Goal: Transaction & Acquisition: Purchase product/service

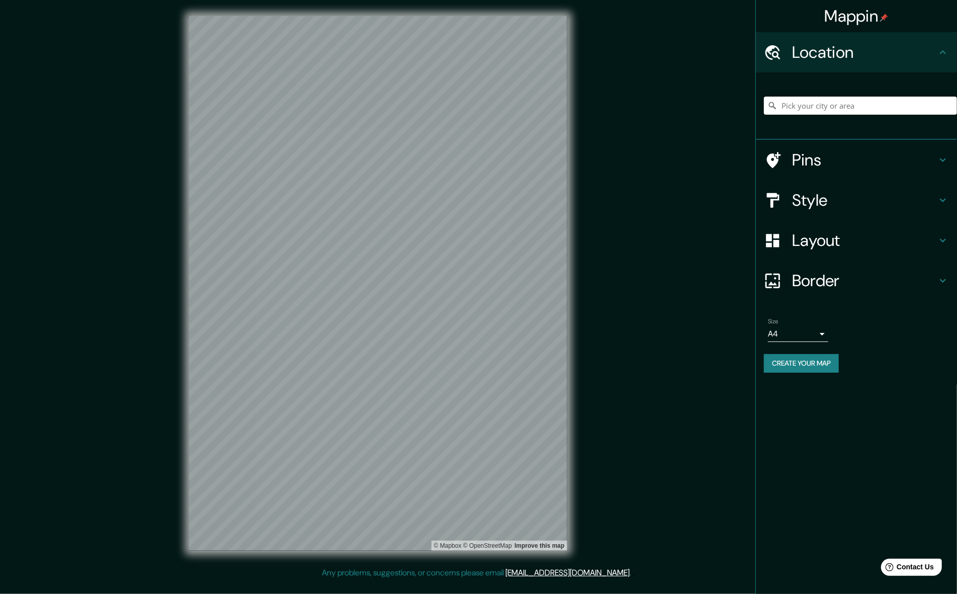
click at [797, 105] on input "Pick your city or area" at bounding box center [860, 106] width 193 height 18
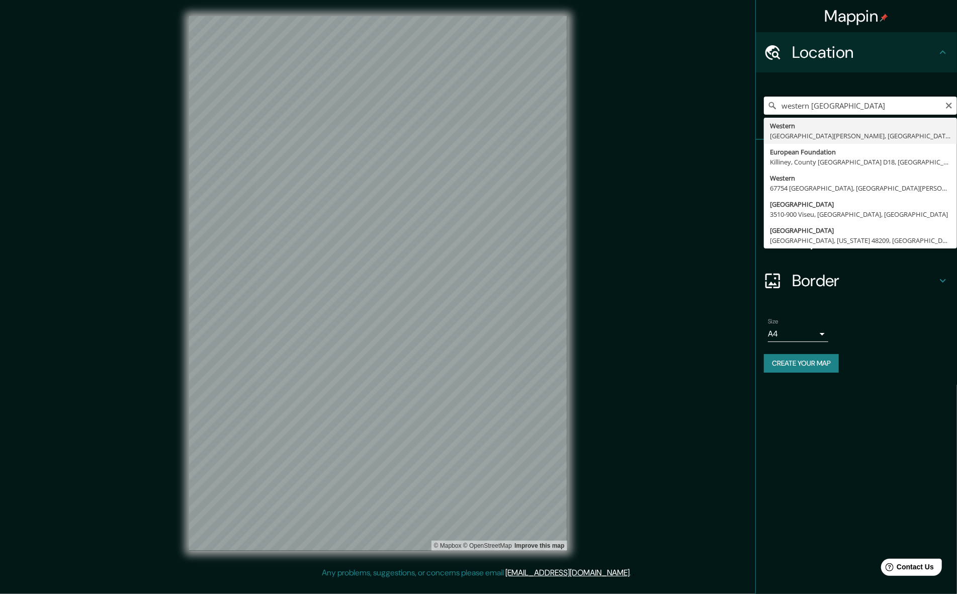
type input "western [GEOGRAPHIC_DATA]"
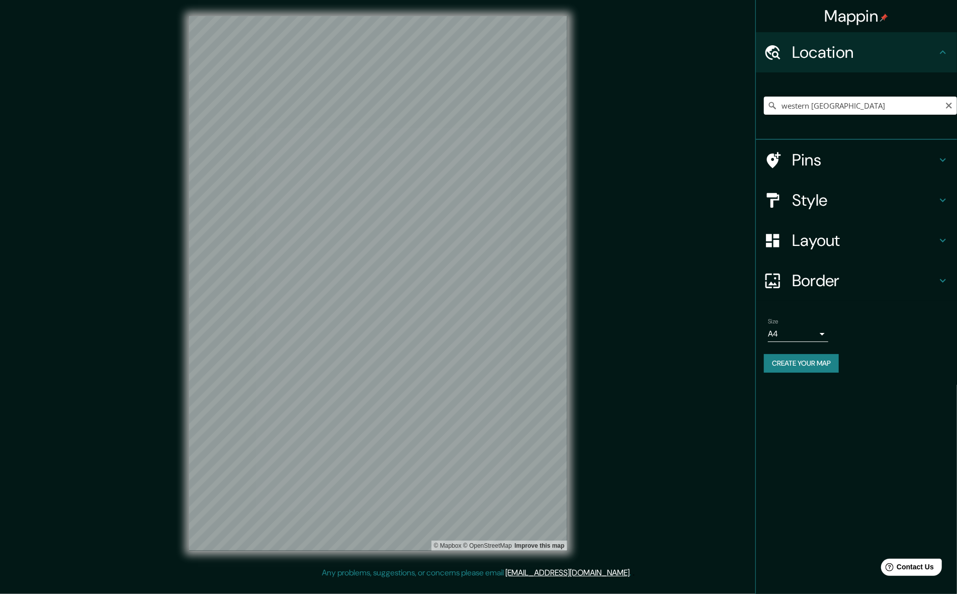
click at [770, 106] on icon at bounding box center [772, 105] width 7 height 7
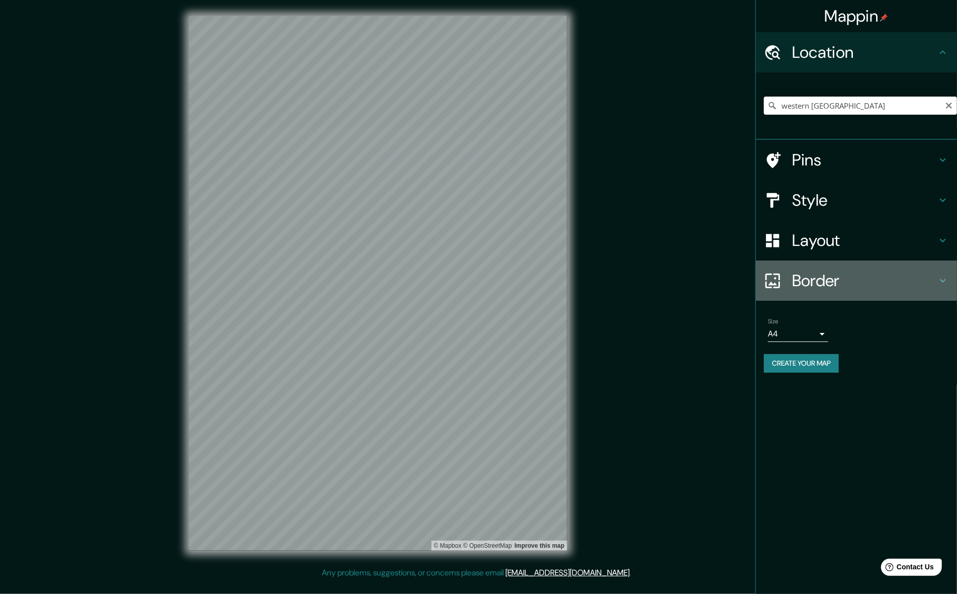
click at [810, 281] on h4 "Border" at bounding box center [864, 281] width 145 height 20
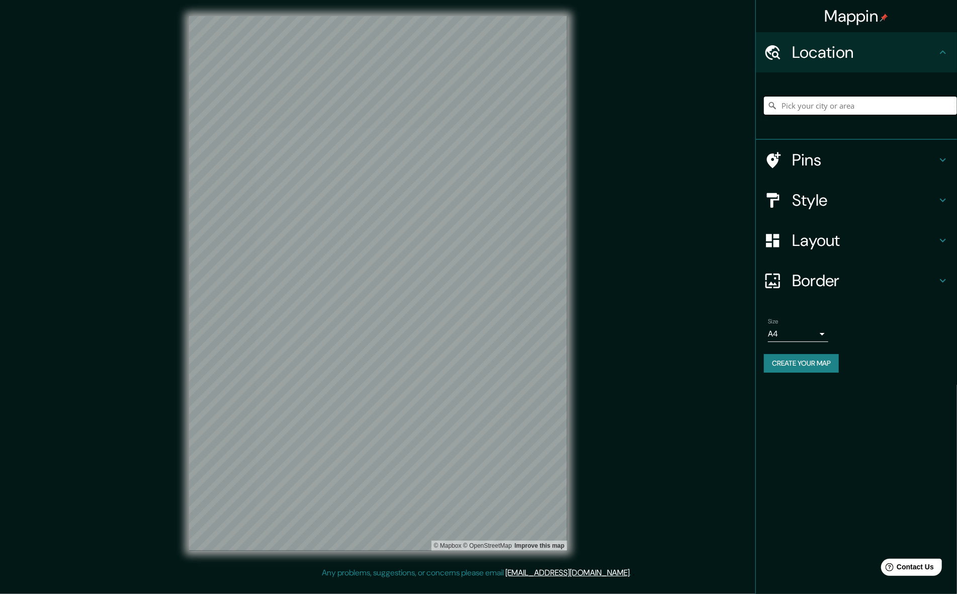
click at [818, 107] on input "Pick your city or area" at bounding box center [860, 106] width 193 height 18
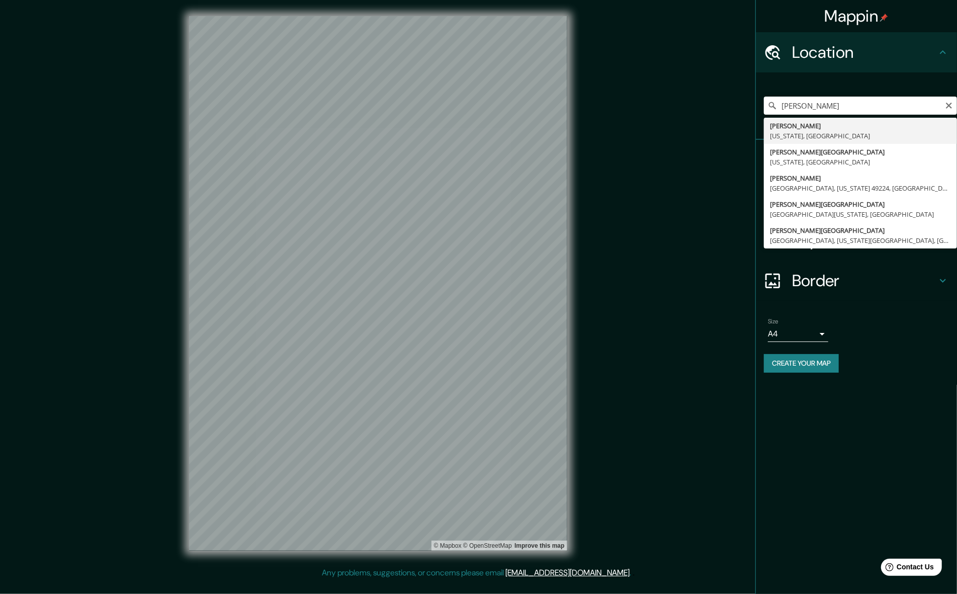
type input "[GEOGRAPHIC_DATA], [US_STATE], [GEOGRAPHIC_DATA]"
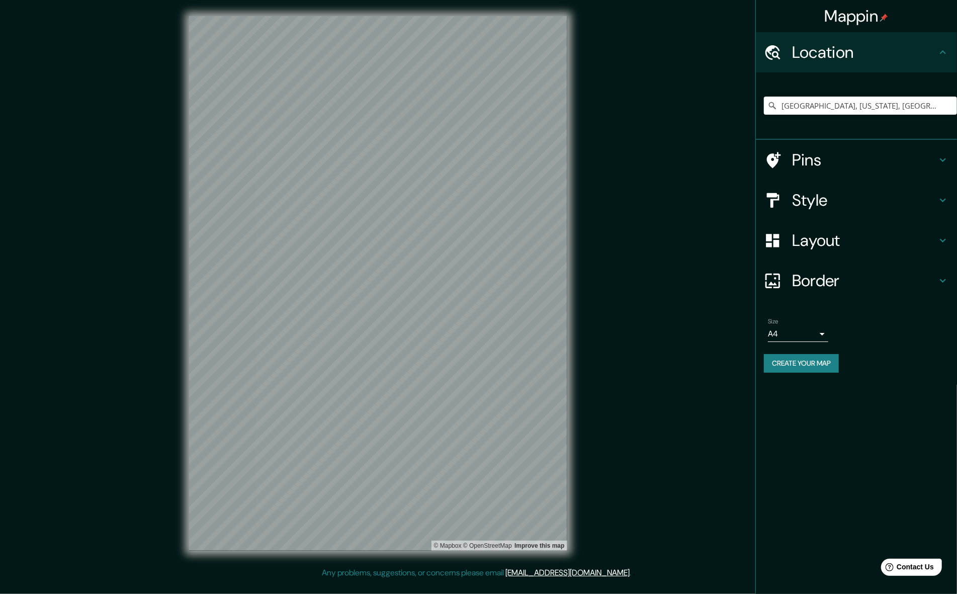
click at [375, 563] on div "© Mapbox © OpenStreetMap Improve this map" at bounding box center [378, 283] width 410 height 567
click at [813, 243] on h4 "Layout" at bounding box center [864, 240] width 145 height 20
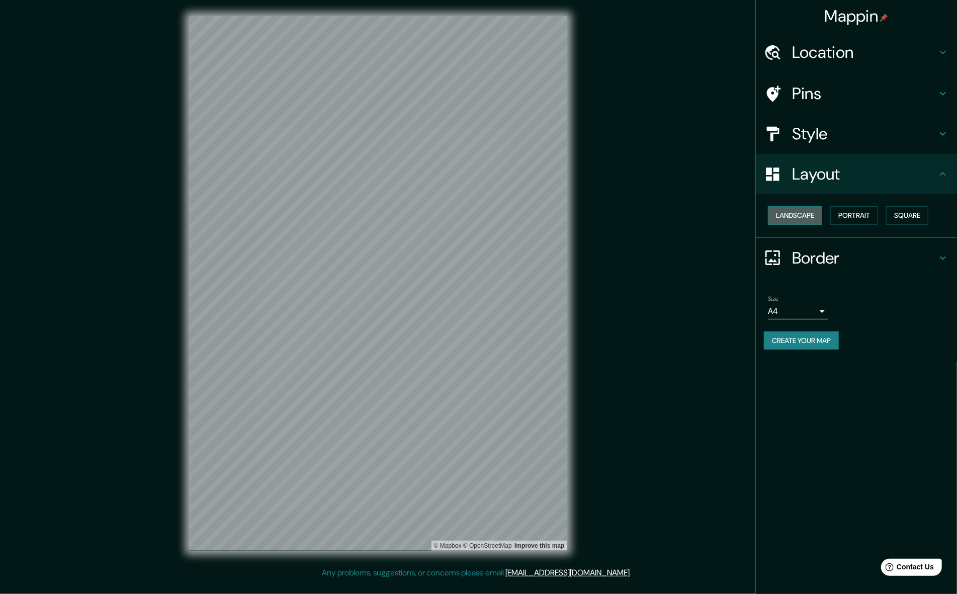
click at [797, 216] on button "Landscape" at bounding box center [795, 215] width 54 height 19
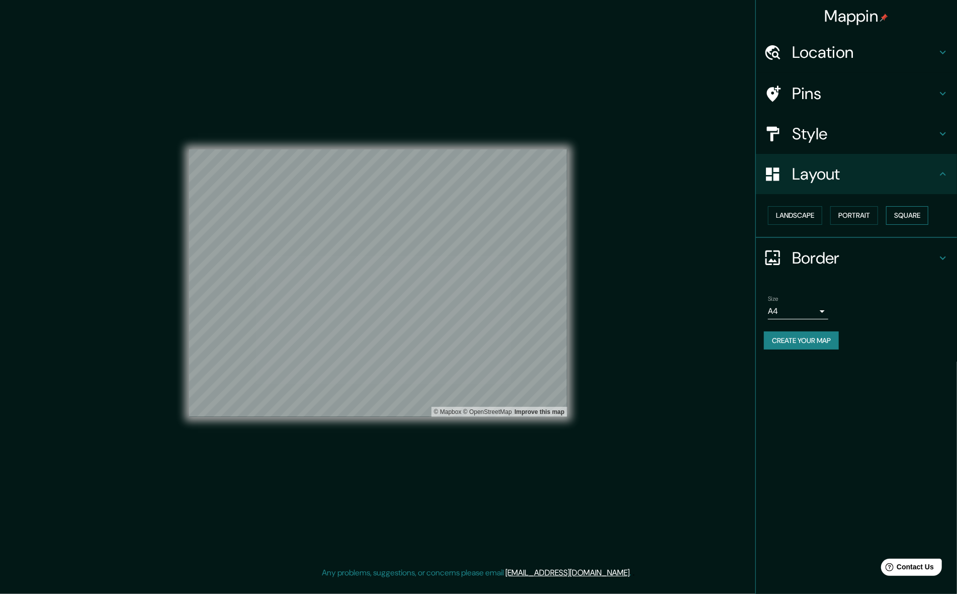
click at [924, 217] on button "Square" at bounding box center [907, 215] width 42 height 19
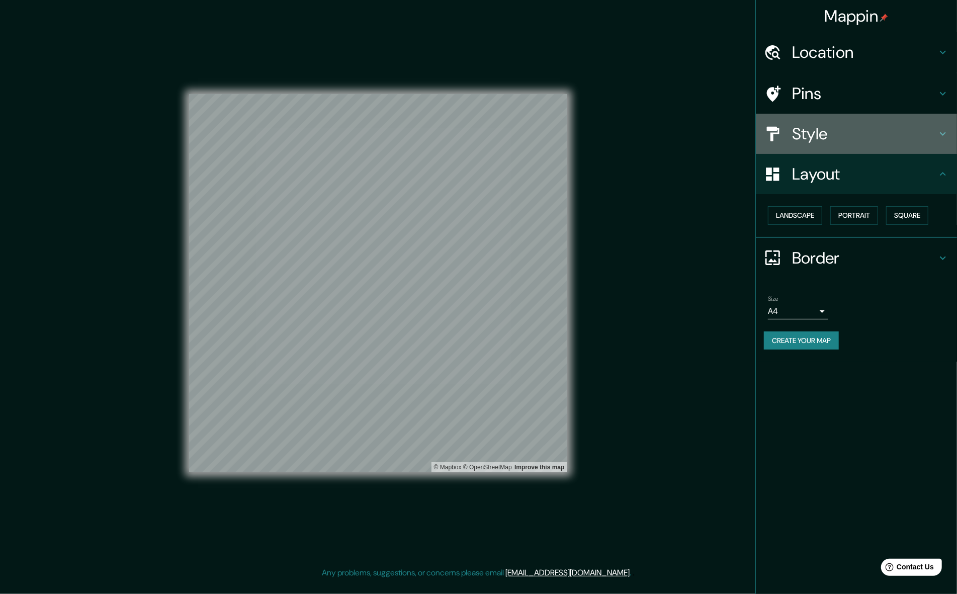
click at [806, 137] on h4 "Style" at bounding box center [864, 134] width 145 height 20
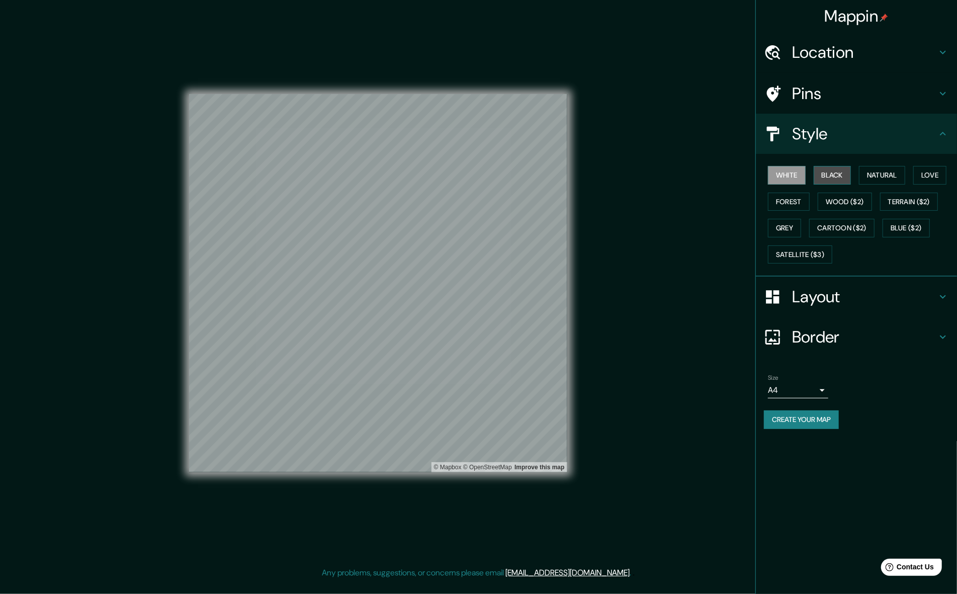
click at [839, 175] on button "Black" at bounding box center [833, 175] width 38 height 19
click at [874, 175] on button "Natural" at bounding box center [882, 175] width 46 height 19
click at [831, 226] on button "Cartoon ($2)" at bounding box center [841, 228] width 65 height 19
click at [796, 252] on button "Satellite ($3)" at bounding box center [800, 254] width 64 height 19
click at [899, 226] on button "Blue ($2)" at bounding box center [906, 228] width 47 height 19
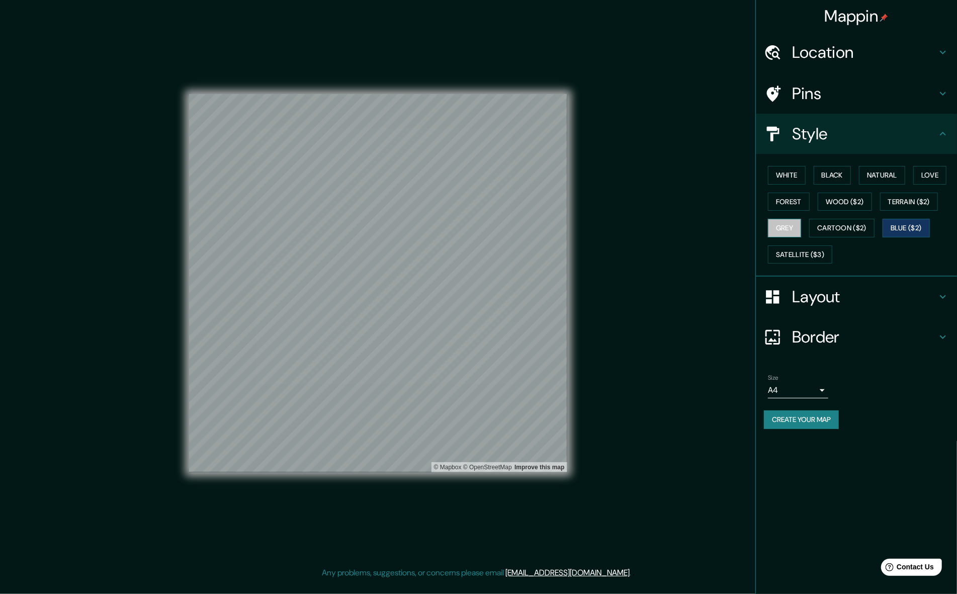
click at [790, 230] on button "Grey" at bounding box center [784, 228] width 33 height 19
click at [786, 201] on button "Forest" at bounding box center [789, 202] width 42 height 19
click at [841, 199] on button "Wood ($2)" at bounding box center [845, 202] width 54 height 19
click at [935, 175] on button "Love" at bounding box center [930, 175] width 33 height 19
click at [882, 174] on button "Natural" at bounding box center [882, 175] width 46 height 19
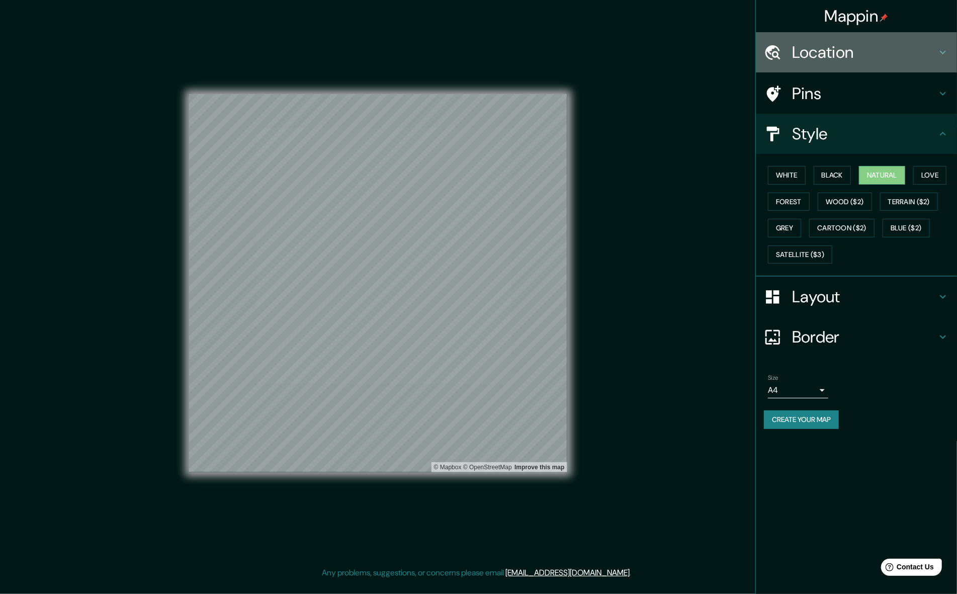
click at [809, 53] on h4 "Location" at bounding box center [864, 52] width 145 height 20
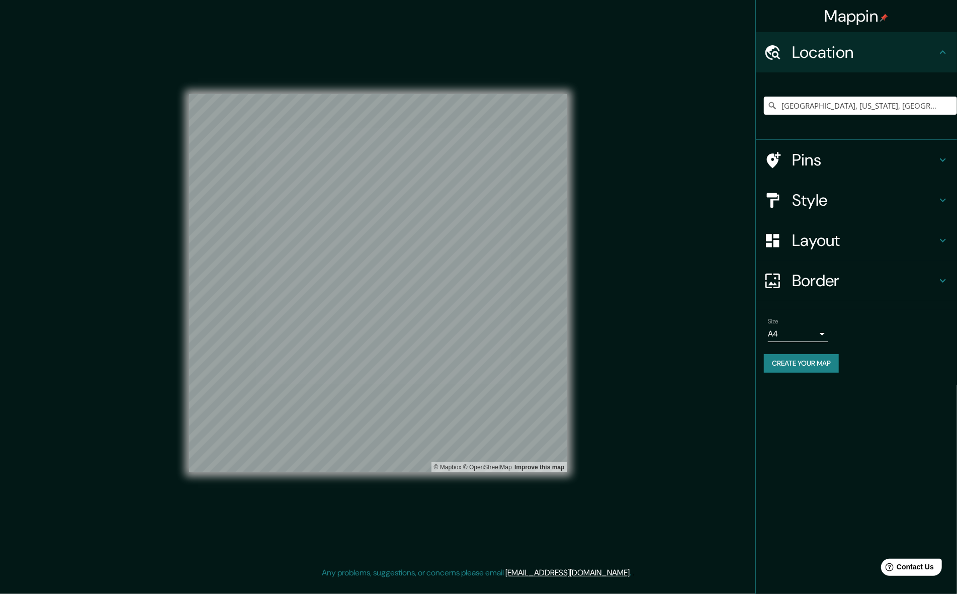
click at [808, 55] on h4 "Location" at bounding box center [864, 52] width 145 height 20
click at [801, 161] on h4 "Pins" at bounding box center [864, 160] width 145 height 20
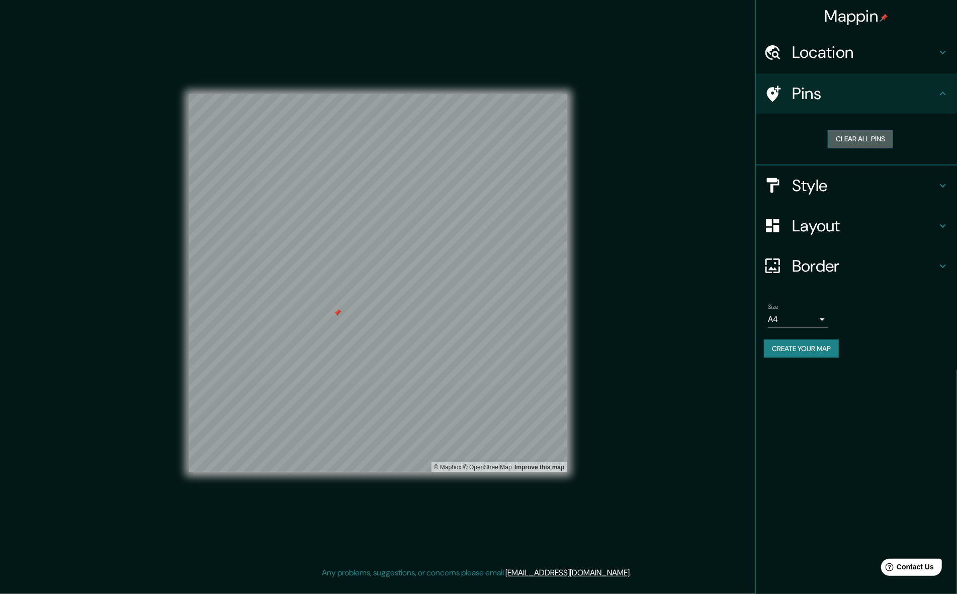
click at [856, 138] on button "Clear all pins" at bounding box center [860, 139] width 65 height 19
click at [805, 187] on h4 "Style" at bounding box center [864, 186] width 145 height 20
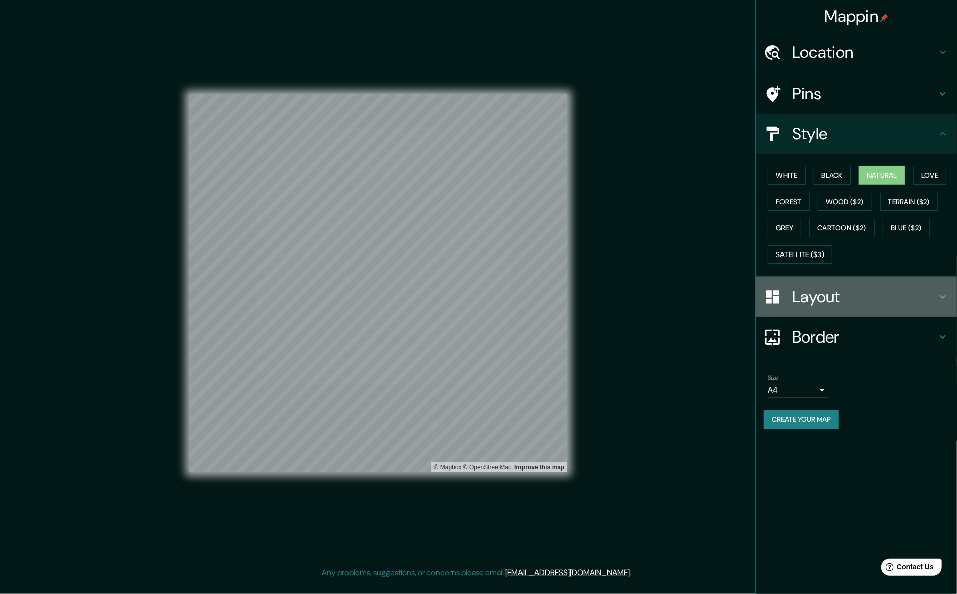
click at [811, 297] on h4 "Layout" at bounding box center [864, 297] width 145 height 20
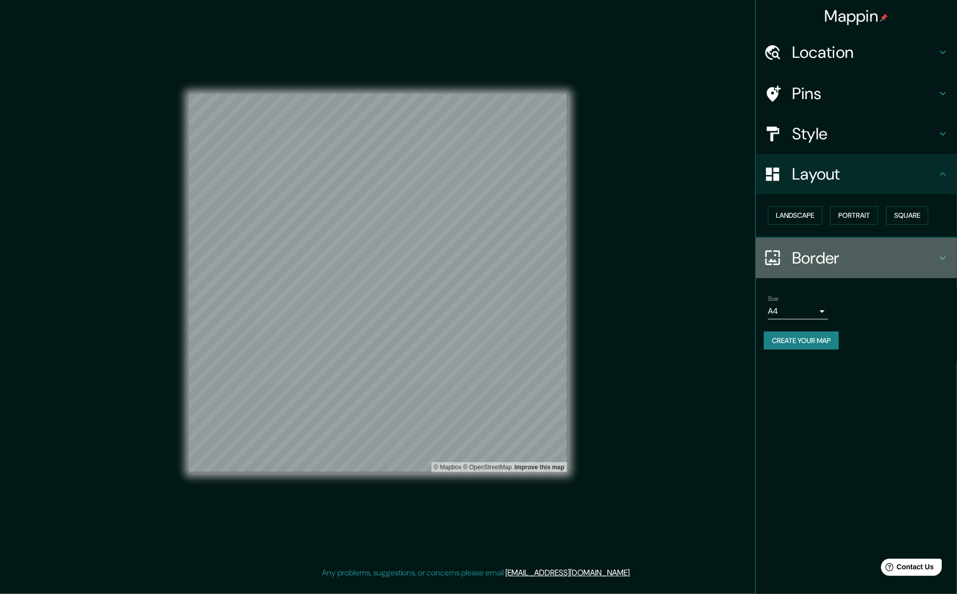
click at [813, 259] on h4 "Border" at bounding box center [864, 258] width 145 height 20
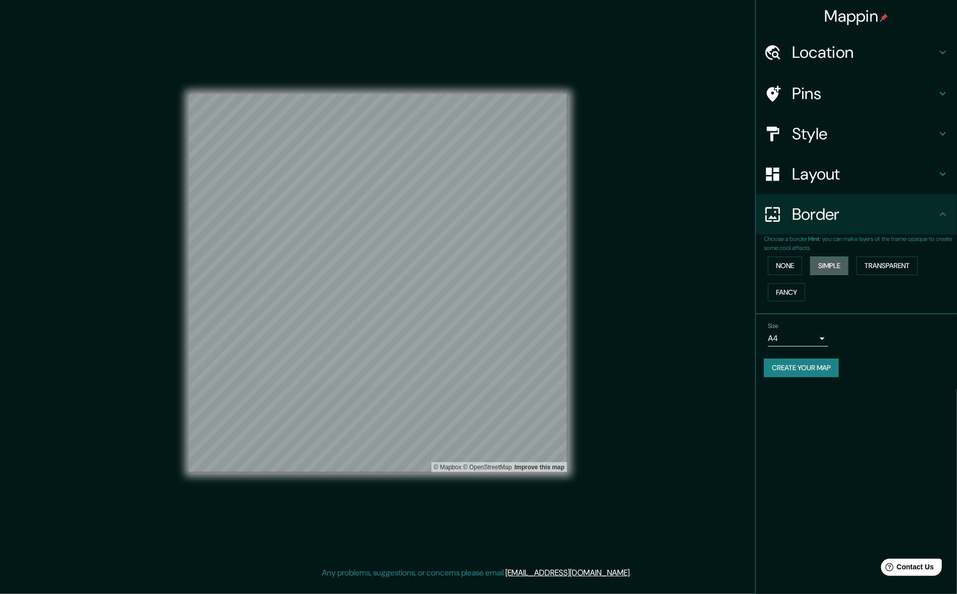
click at [832, 269] on button "Simple" at bounding box center [829, 266] width 38 height 19
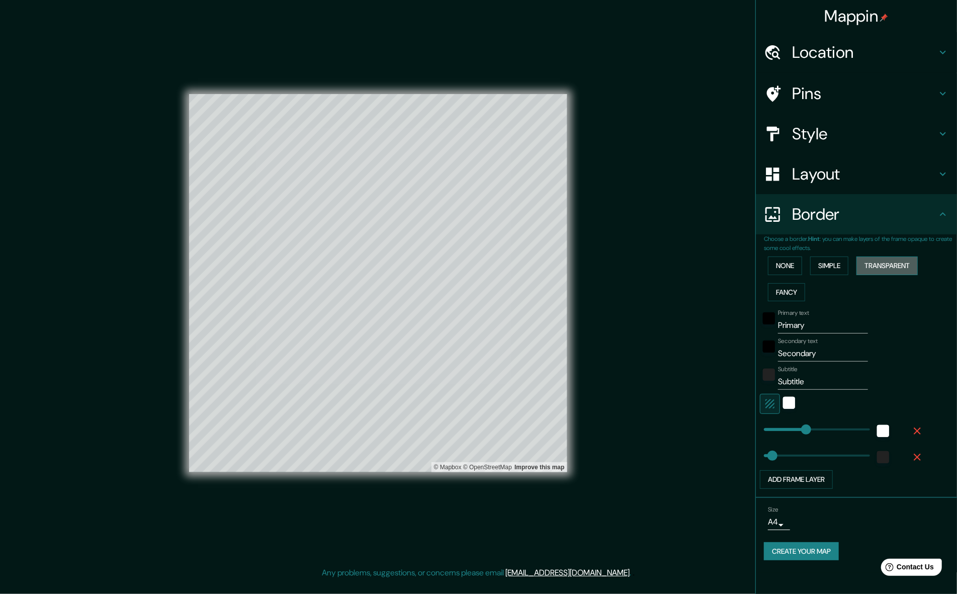
click at [880, 264] on button "Transparent" at bounding box center [887, 266] width 61 height 19
click at [784, 292] on button "Fancy" at bounding box center [786, 292] width 37 height 19
click at [784, 263] on button "None" at bounding box center [785, 266] width 34 height 19
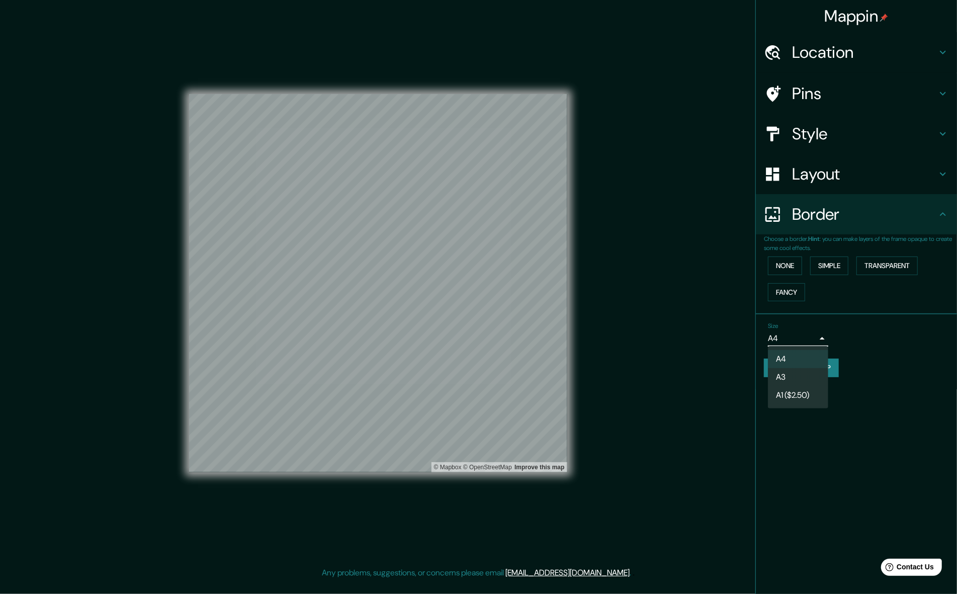
click at [823, 339] on body "Mappin Location Newberg, Oregon, United States Pins Style Layout Border Choose …" at bounding box center [478, 297] width 957 height 594
click at [817, 360] on li "A4" at bounding box center [798, 359] width 60 height 18
